Goal: Obtain resource: Download file/media

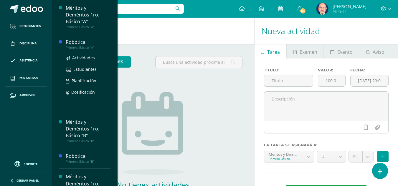
click at [73, 44] on div "Robótica" at bounding box center [88, 42] width 45 height 7
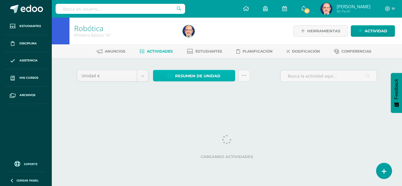
click at [206, 76] on span "Resumen de unidad" at bounding box center [197, 76] width 45 height 11
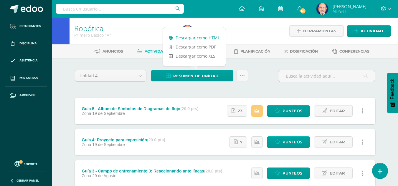
click at [205, 37] on link "Descargar como HTML" at bounding box center [194, 37] width 63 height 9
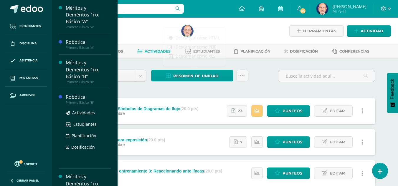
click at [75, 98] on div "Robótica" at bounding box center [88, 97] width 45 height 7
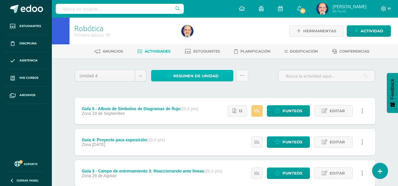
click at [200, 77] on span "Resumen de unidad" at bounding box center [195, 76] width 45 height 11
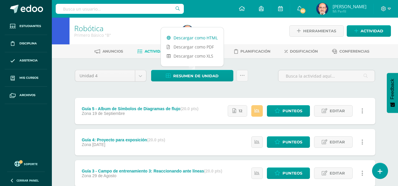
click at [198, 38] on link "Descargar como HTML" at bounding box center [192, 37] width 63 height 9
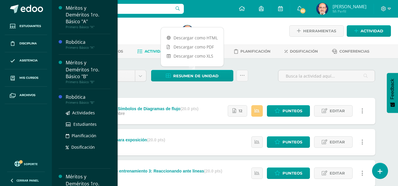
scroll to position [59, 0]
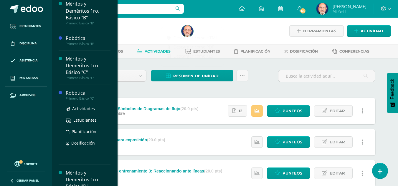
click at [70, 93] on div "Robótica" at bounding box center [88, 93] width 45 height 7
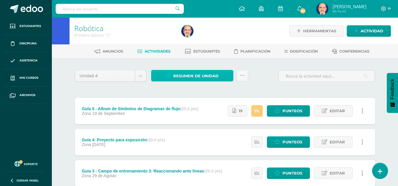
click at [203, 77] on span "Resumen de unidad" at bounding box center [195, 76] width 45 height 11
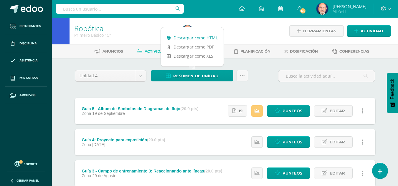
click at [205, 36] on link "Descargar como HTML" at bounding box center [192, 37] width 63 height 9
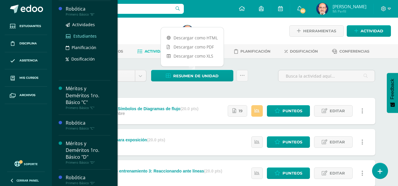
scroll to position [147, 0]
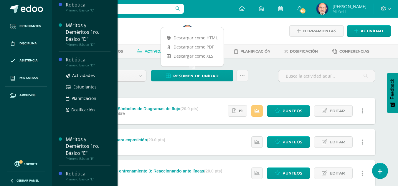
click at [78, 58] on div "Robótica" at bounding box center [88, 60] width 45 height 7
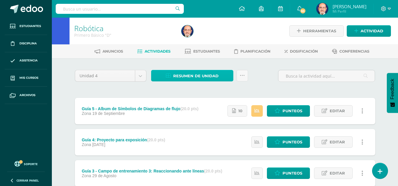
click at [190, 75] on span "Resumen de unidad" at bounding box center [195, 76] width 45 height 11
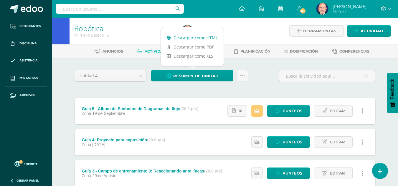
click at [196, 39] on link "Descargar como HTML" at bounding box center [192, 37] width 63 height 9
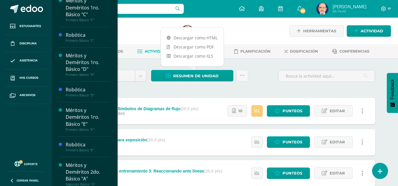
scroll to position [176, 0]
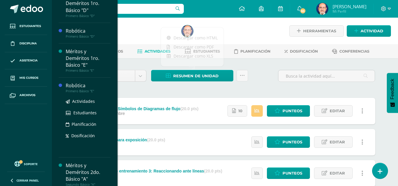
click at [81, 84] on div "Robótica" at bounding box center [88, 85] width 45 height 7
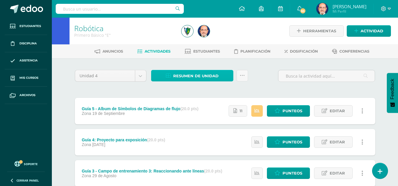
click at [193, 75] on span "Resumen de unidad" at bounding box center [195, 76] width 45 height 11
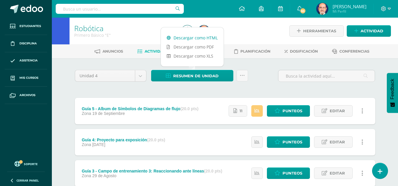
click at [197, 39] on link "Descargar como HTML" at bounding box center [192, 37] width 63 height 9
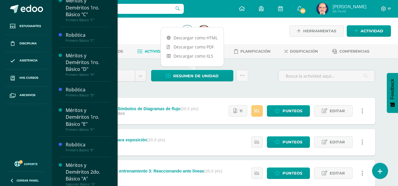
scroll to position [265, 0]
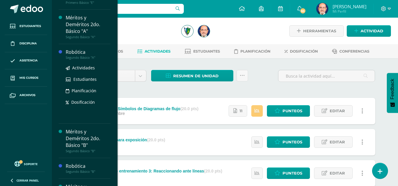
click at [76, 53] on div "Robótica" at bounding box center [88, 52] width 45 height 7
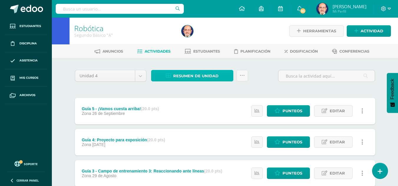
click at [201, 75] on span "Resumen de unidad" at bounding box center [195, 76] width 45 height 11
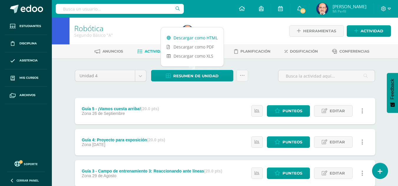
click at [203, 35] on link "Descargar como HTML" at bounding box center [192, 37] width 63 height 9
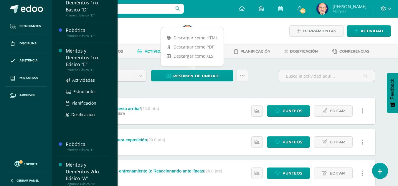
scroll to position [294, 0]
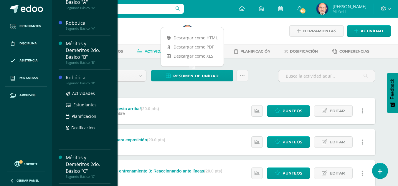
click at [71, 78] on div "Robótica" at bounding box center [88, 77] width 45 height 7
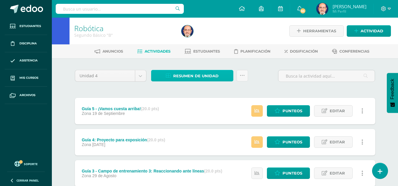
click at [205, 75] on span "Resumen de unidad" at bounding box center [195, 76] width 45 height 11
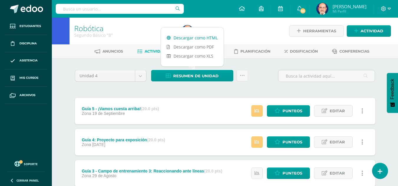
click at [206, 38] on link "Descargar como HTML" at bounding box center [192, 37] width 63 height 9
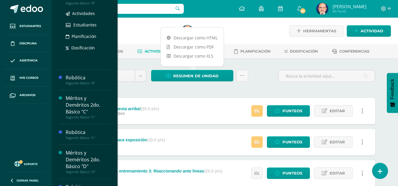
scroll to position [367, 0]
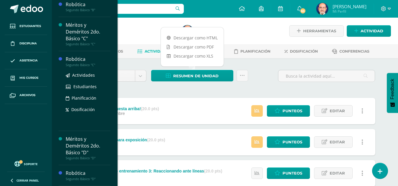
click at [71, 60] on div "Robótica" at bounding box center [88, 59] width 45 height 7
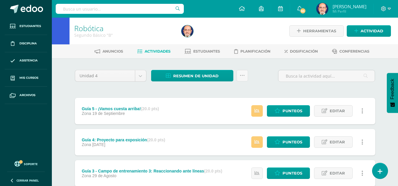
scroll to position [308, 0]
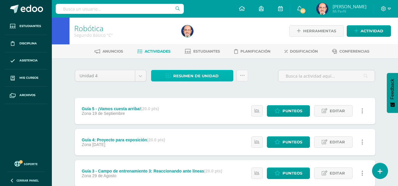
click at [197, 76] on span "Resumen de unidad" at bounding box center [195, 76] width 45 height 11
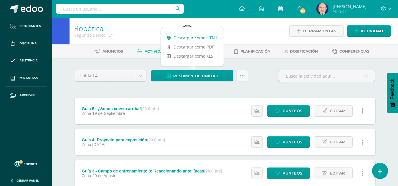
click at [198, 38] on link "Descargar como HTML" at bounding box center [192, 37] width 63 height 9
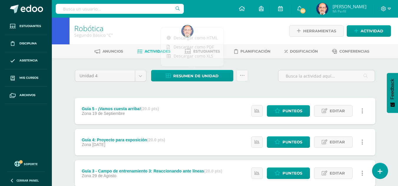
click at [199, 92] on div "Unidad 4 Unidad 1 Unidad 2 Unidad 3 Unidad 4 Resumen de unidad Subir actividade…" at bounding box center [224, 173] width 305 height 207
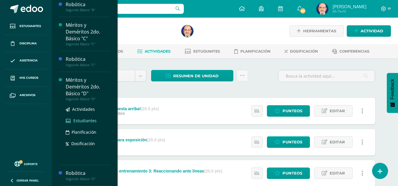
scroll to position [59, 0]
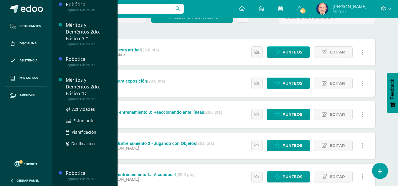
click at [79, 87] on div "Méritos y Deméritos 2do. Básico "D"" at bounding box center [88, 87] width 45 height 20
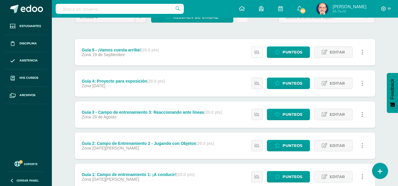
scroll to position [308, 0]
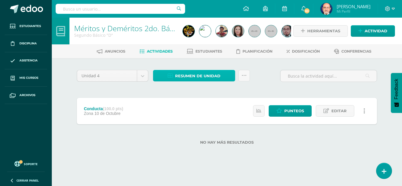
click at [206, 76] on span "Resumen de unidad" at bounding box center [197, 76] width 45 height 11
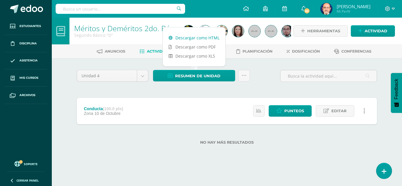
click at [206, 39] on link "Descargar como HTML" at bounding box center [194, 37] width 63 height 9
click at [124, 63] on div "Unidad 4 Unidad 1 Unidad 2 Unidad 3 Unidad 4 Resumen de unidad Subir actividade…" at bounding box center [227, 110] width 324 height 105
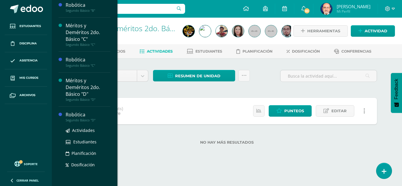
scroll to position [367, 0]
click at [78, 114] on div "Robótica" at bounding box center [88, 114] width 45 height 7
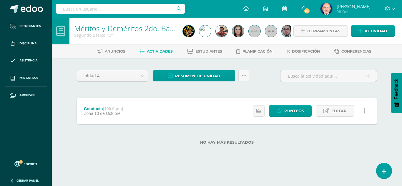
scroll to position [308, 0]
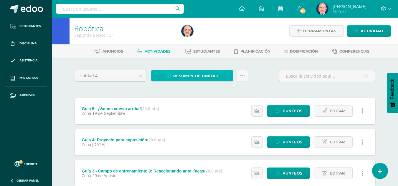
click at [192, 76] on span "Resumen de unidad" at bounding box center [195, 76] width 45 height 11
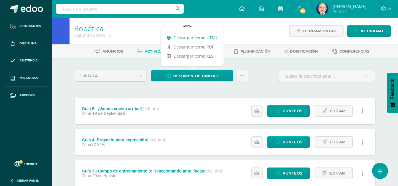
click at [203, 38] on link "Descargar como HTML" at bounding box center [192, 37] width 63 height 9
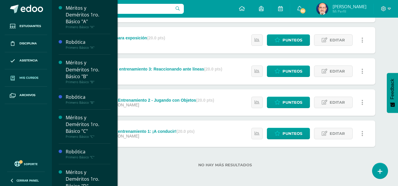
click at [18, 75] on span at bounding box center [12, 78] width 11 height 11
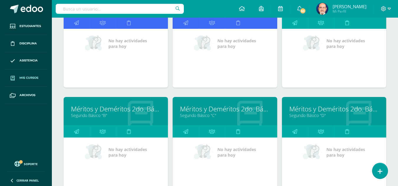
scroll to position [616, 0]
